Goal: Task Accomplishment & Management: Use online tool/utility

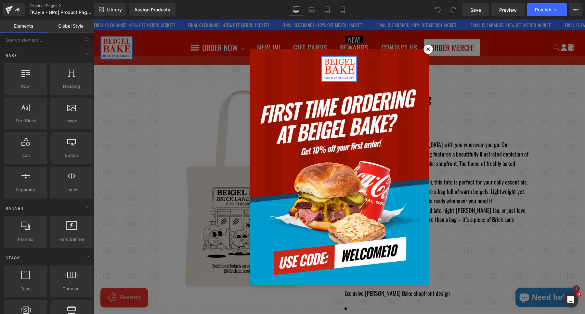
click at [430, 48] on icon at bounding box center [429, 49] width 4 height 4
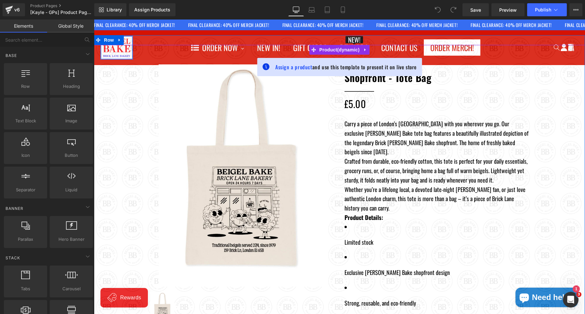
scroll to position [19, 0]
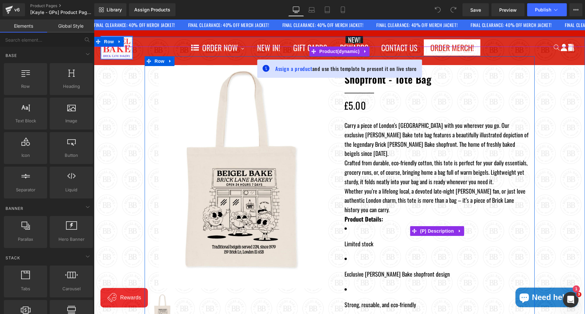
click at [354, 245] on ul "Limited stock Exclusive Beigel Bake shopfront design Strong, reusable, and eco-…" at bounding box center [437, 282] width 185 height 116
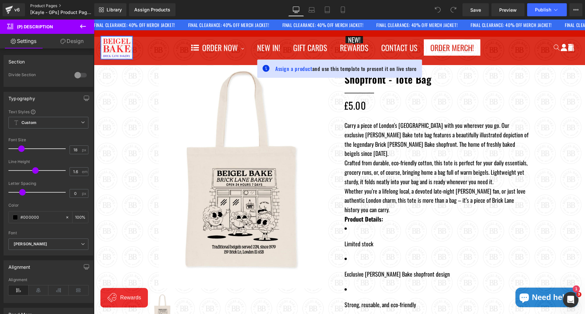
click at [46, 7] on link "Product Pages" at bounding box center [67, 5] width 75 height 5
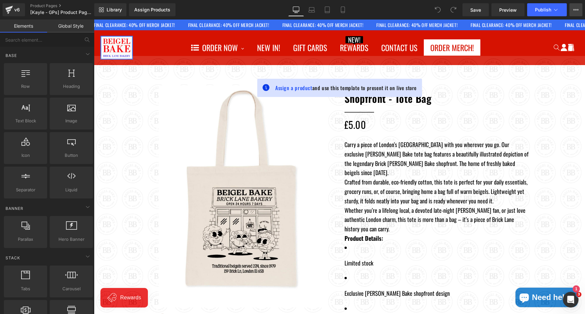
click at [575, 7] on icon at bounding box center [576, 9] width 5 height 5
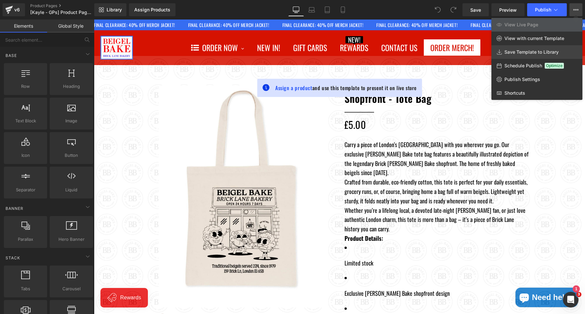
click at [536, 49] on link "Save Template to Library" at bounding box center [537, 52] width 91 height 14
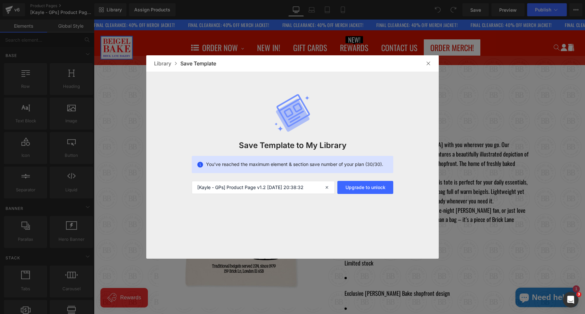
click at [164, 62] on div "Library" at bounding box center [167, 64] width 26 height 8
click at [164, 67] on div "Library" at bounding box center [167, 64] width 26 height 8
click at [485, 99] on div at bounding box center [292, 157] width 585 height 314
click at [431, 65] on div at bounding box center [428, 63] width 10 height 10
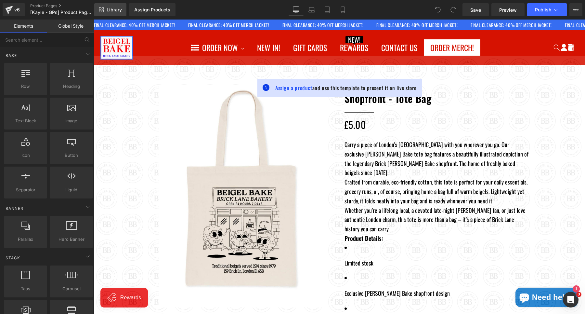
click at [109, 5] on link "Library" at bounding box center [110, 9] width 32 height 13
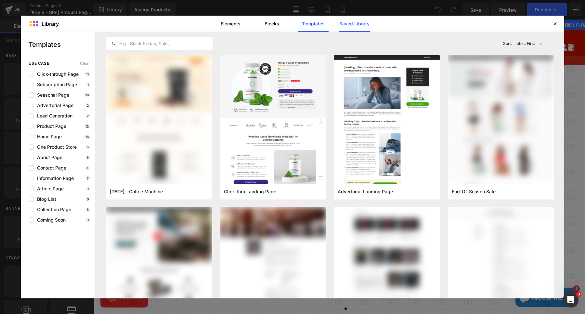
click at [344, 24] on link "Saved Library" at bounding box center [354, 24] width 31 height 16
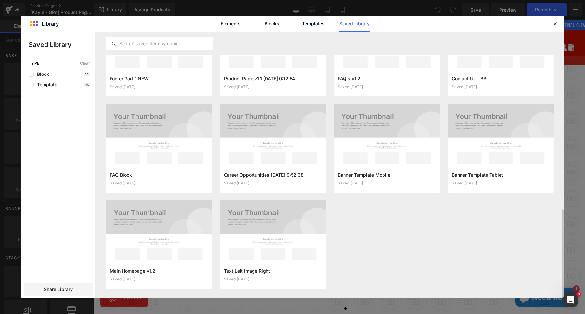
scroll to position [528, 0]
click at [319, 273] on icon "button" at bounding box center [316, 274] width 5 height 5
click at [296, 264] on div "Delete" at bounding box center [285, 260] width 74 height 14
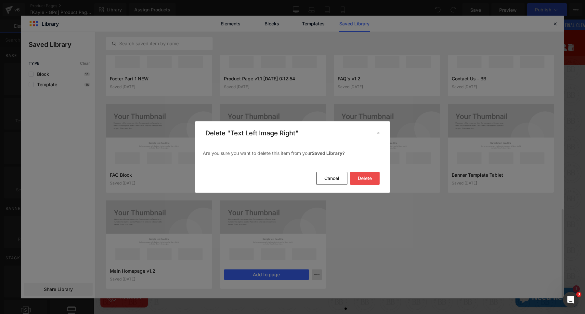
click at [368, 173] on button "Delete" at bounding box center [365, 178] width 30 height 13
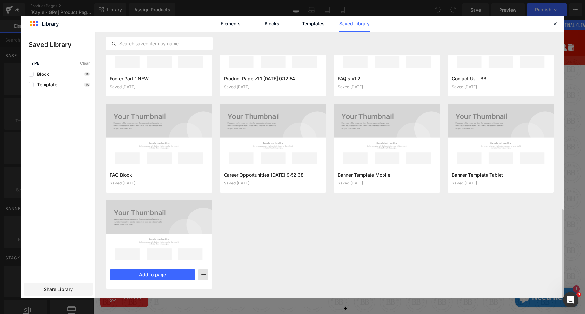
click at [202, 274] on icon "button" at bounding box center [203, 274] width 5 height 5
click at [181, 262] on div "Delete" at bounding box center [171, 260] width 74 height 14
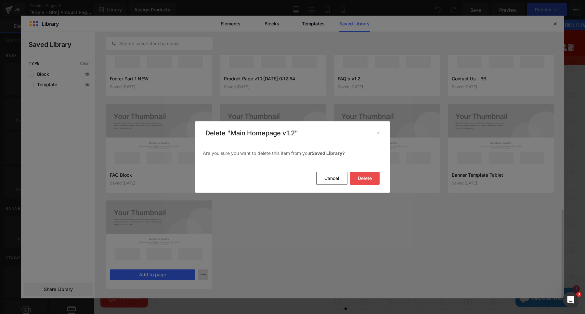
click at [363, 172] on button "Delete" at bounding box center [365, 178] width 30 height 13
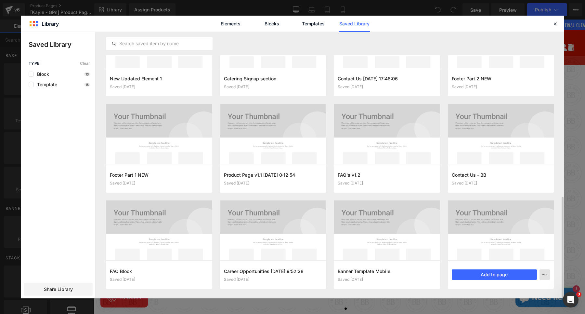
click at [547, 272] on icon "button" at bounding box center [544, 274] width 5 height 5
click at [527, 262] on div "Delete" at bounding box center [513, 260] width 74 height 14
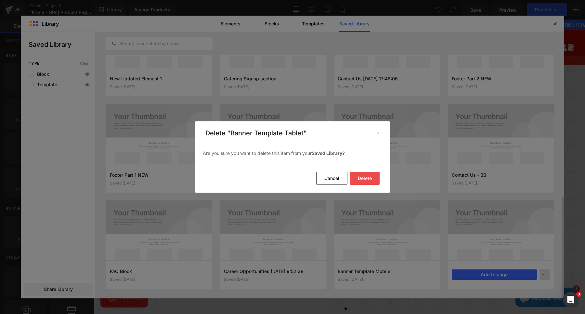
click at [365, 172] on button "Delete" at bounding box center [365, 178] width 30 height 13
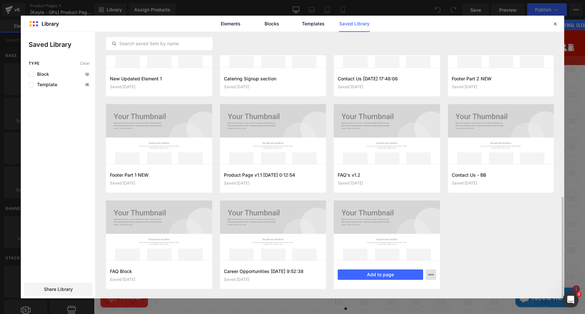
click at [433, 274] on icon "button" at bounding box center [431, 274] width 5 height 5
click at [400, 259] on div "Delete" at bounding box center [399, 260] width 74 height 14
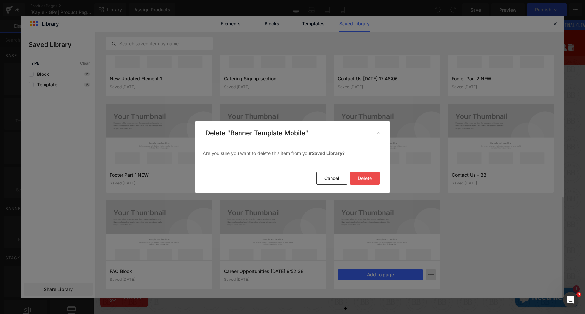
click at [361, 182] on button "Delete" at bounding box center [365, 178] width 30 height 13
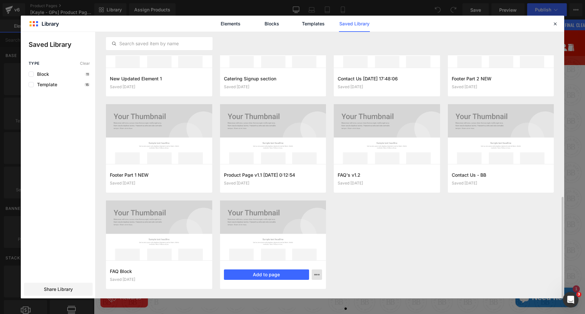
click at [315, 276] on icon "button" at bounding box center [316, 274] width 5 height 5
click at [308, 260] on div "Delete" at bounding box center [285, 260] width 74 height 14
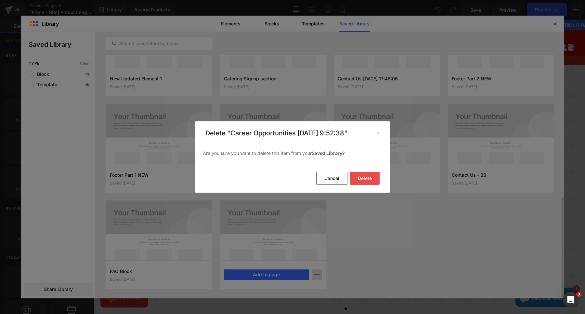
click at [357, 177] on button "Delete" at bounding box center [365, 178] width 30 height 13
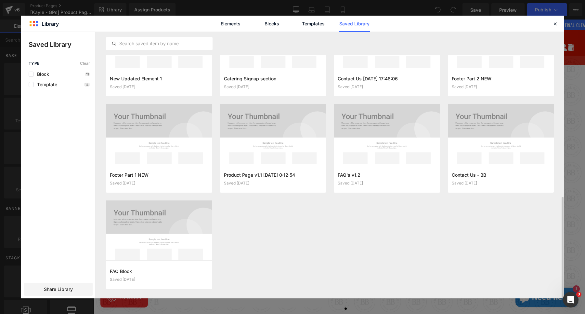
click at [551, 24] on div "Elements Blocks Templates Saved Library" at bounding box center [293, 24] width 544 height 16
click at [555, 23] on icon at bounding box center [555, 24] width 6 height 6
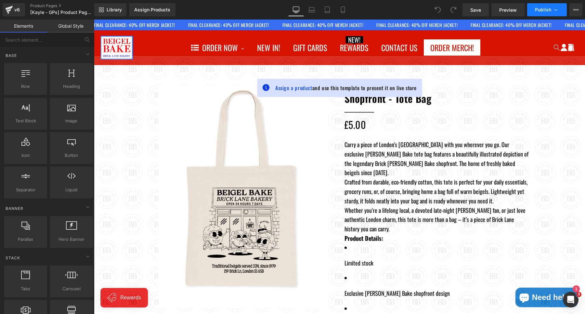
click at [543, 11] on span "Publish" at bounding box center [543, 9] width 16 height 5
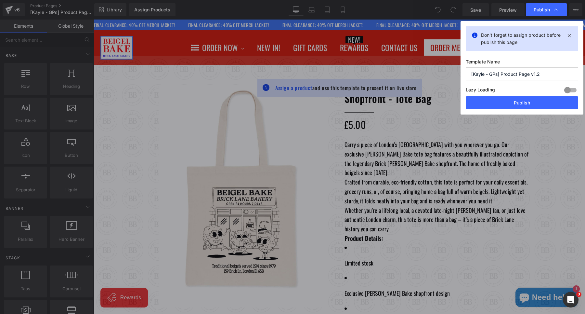
drag, startPoint x: 557, startPoint y: 242, endPoint x: 463, endPoint y: 222, distance: 96.0
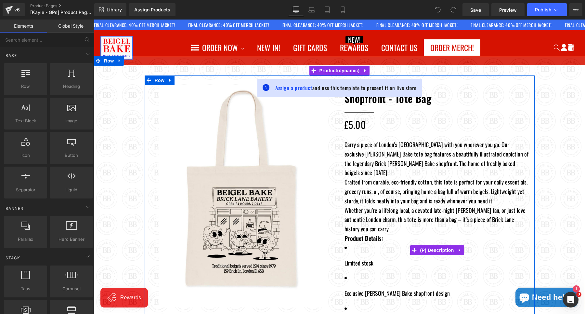
click at [436, 177] on p "Crafted from durable, eco-friendly cotton, this tote is perfect for your daily …" at bounding box center [437, 191] width 185 height 28
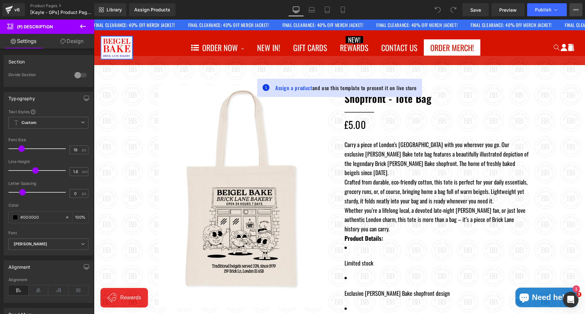
click at [572, 13] on button "View Live Page View with current Template Save Template to Library Schedule Pub…" at bounding box center [576, 9] width 13 height 13
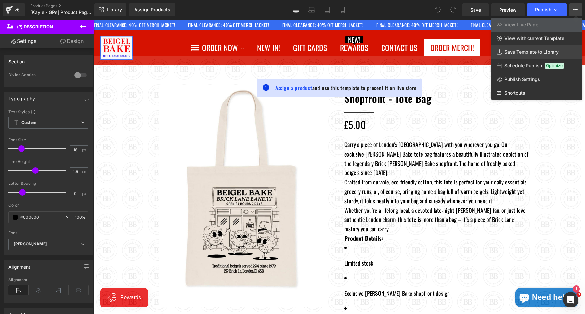
click at [533, 48] on link "Save Template to Library" at bounding box center [537, 52] width 91 height 14
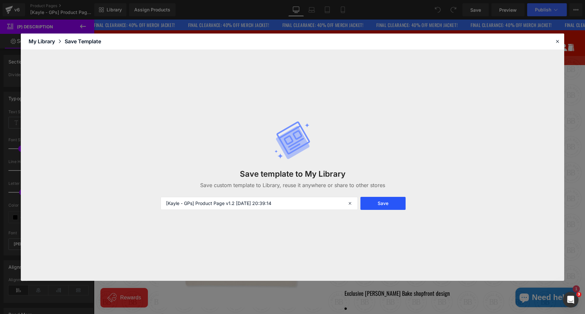
click at [388, 205] on button "Save" at bounding box center [383, 203] width 45 height 13
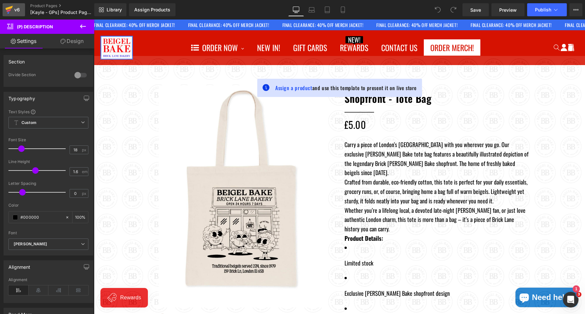
click at [12, 4] on icon at bounding box center [9, 10] width 8 height 16
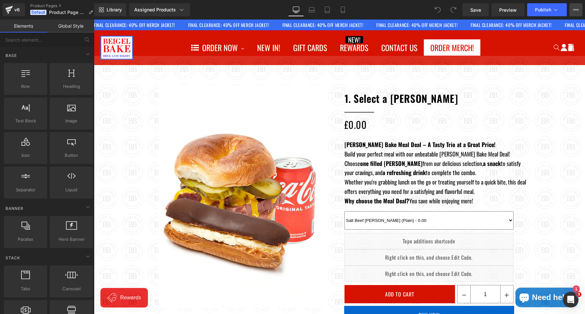
click at [574, 7] on button "View Live Page View with current Template Save Template to Library Schedule Pub…" at bounding box center [576, 9] width 13 height 13
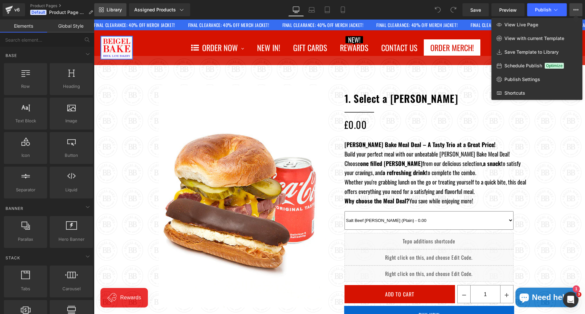
click at [111, 9] on span "Library" at bounding box center [114, 10] width 15 height 6
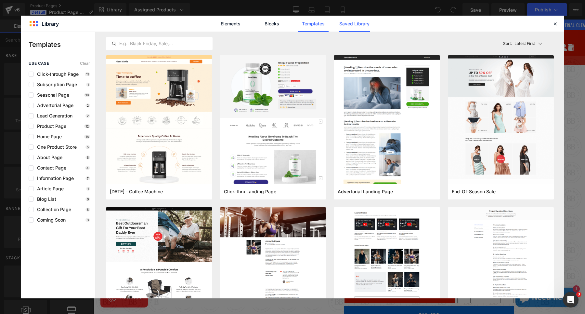
click at [362, 21] on link "Saved Library" at bounding box center [354, 24] width 31 height 16
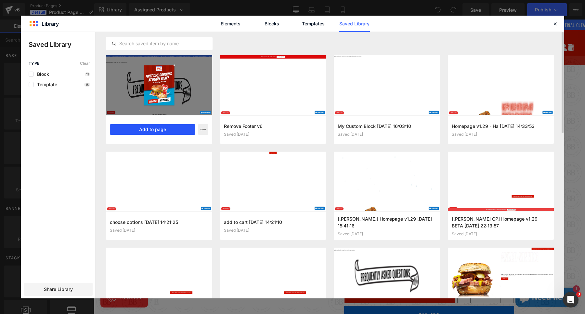
click at [163, 131] on button "Add to page" at bounding box center [153, 129] width 86 height 10
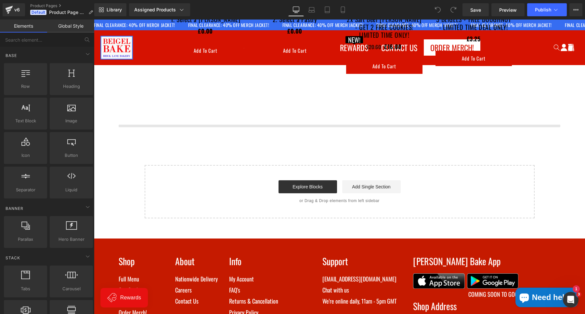
scroll to position [976, 0]
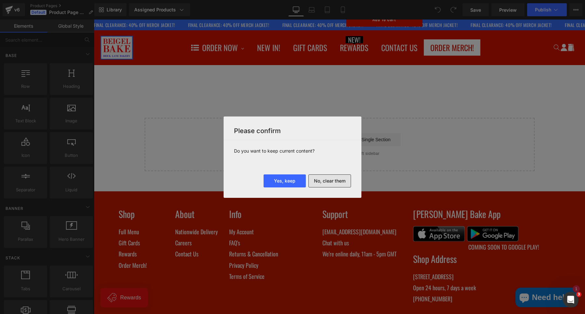
click at [320, 181] on button "No, clear them" at bounding box center [330, 180] width 43 height 13
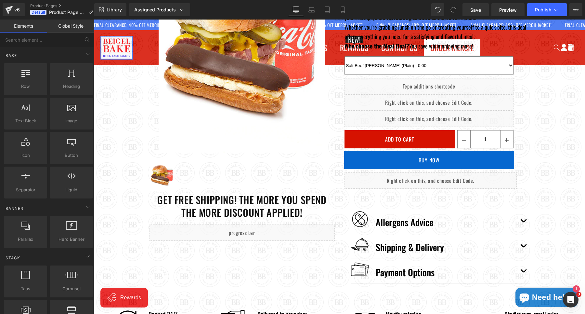
scroll to position [80, 0]
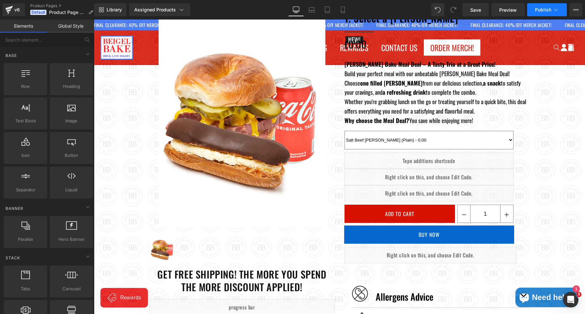
click at [533, 7] on button "Publish" at bounding box center [547, 9] width 40 height 13
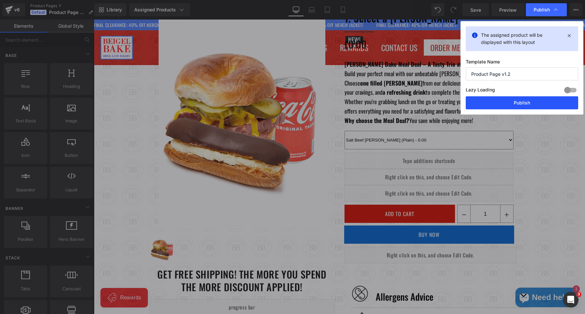
drag, startPoint x: 517, startPoint y: 100, endPoint x: 408, endPoint y: 77, distance: 111.0
click at [517, 100] on button "Publish" at bounding box center [522, 102] width 112 height 13
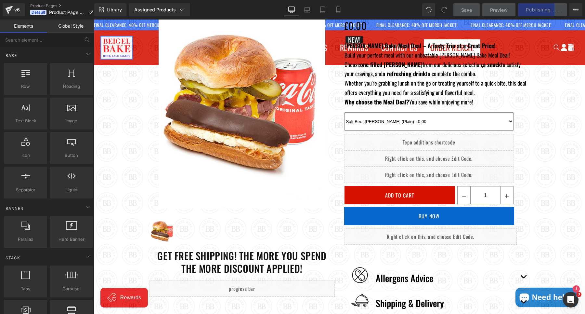
scroll to position [0, 0]
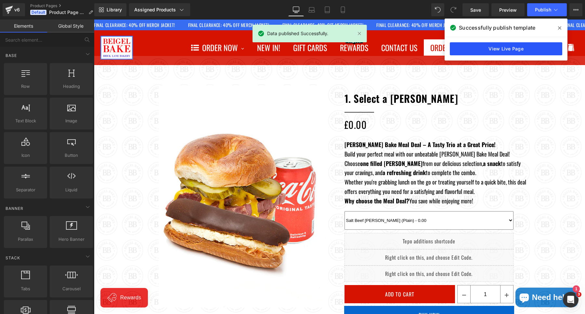
click at [487, 50] on link "View Live Page" at bounding box center [506, 48] width 112 height 13
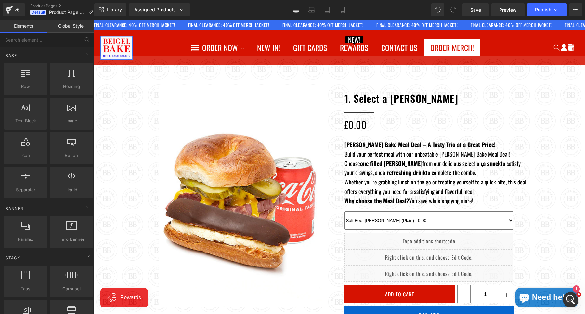
click at [58, 66] on p "Henry • Just now" at bounding box center [54, 65] width 84 height 6
click at [387, 179] on div at bounding box center [292, 147] width 585 height 294
click at [538, 14] on button "Publish" at bounding box center [547, 9] width 40 height 13
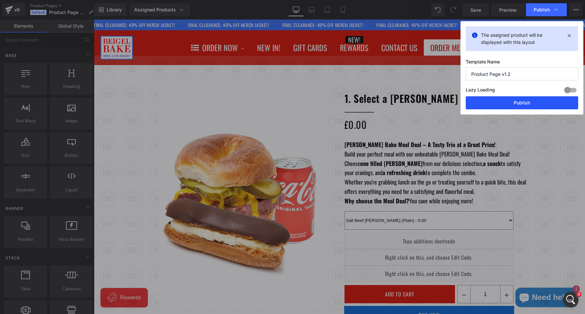
click at [510, 104] on button "Publish" at bounding box center [522, 102] width 112 height 13
